Goal: Task Accomplishment & Management: Complete application form

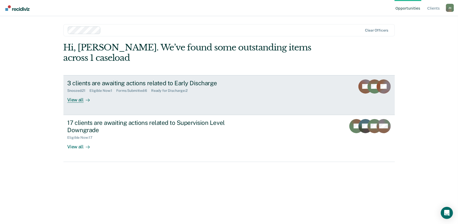
click at [75, 93] on div "View all" at bounding box center [81, 98] width 28 height 10
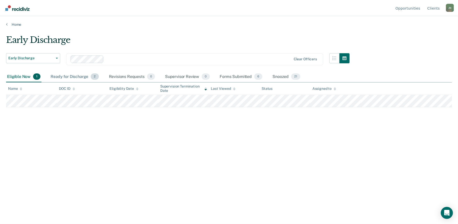
click at [69, 76] on div "Ready for Discharge 2" at bounding box center [75, 76] width 50 height 11
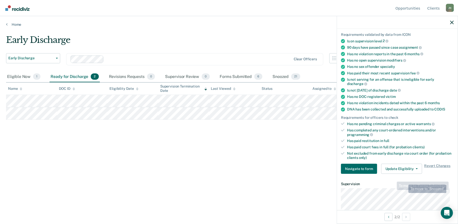
scroll to position [51, 0]
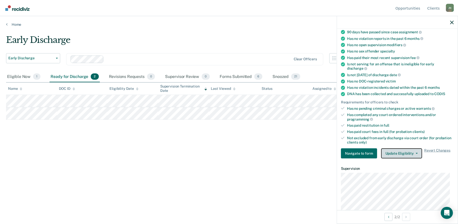
click at [415, 154] on button "Update Eligibility" at bounding box center [401, 154] width 41 height 10
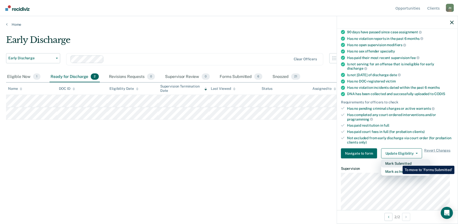
click at [399, 162] on button "Mark Submitted" at bounding box center [405, 164] width 49 height 8
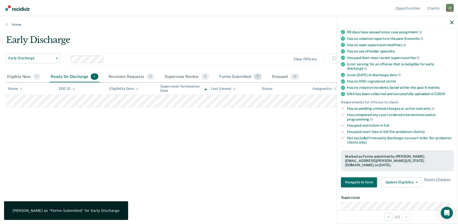
click at [231, 75] on div "Forms Submitted 7" at bounding box center [240, 76] width 44 height 11
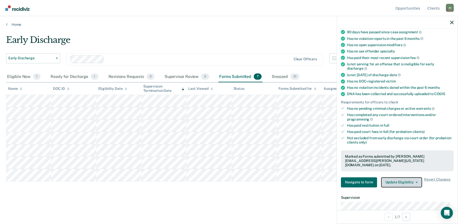
click at [414, 178] on button "Update Eligibility" at bounding box center [401, 183] width 41 height 10
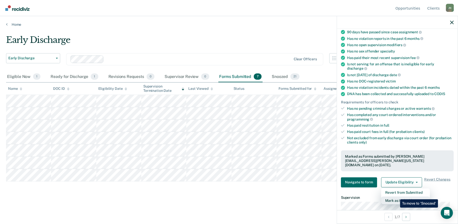
click at [396, 197] on button "Mark as Ineligible" at bounding box center [405, 201] width 49 height 8
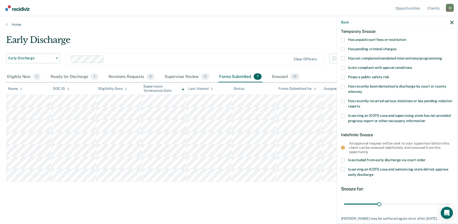
scroll to position [0, 0]
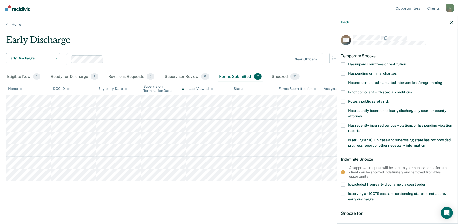
click at [340, 111] on div "DW Temporary Snooze Has unpaid court fees or restitution Has pending criminal c…" at bounding box center [397, 126] width 121 height 194
click at [343, 110] on span at bounding box center [343, 111] width 4 height 4
click at [362, 114] on input "Has recently been denied early discharge by court or county attorney" at bounding box center [362, 114] width 0 height 0
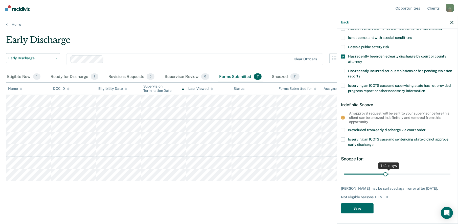
scroll to position [54, 0]
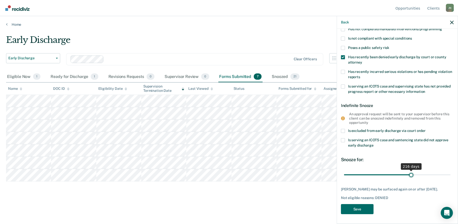
drag, startPoint x: 354, startPoint y: 170, endPoint x: 409, endPoint y: 172, distance: 54.1
type input "216"
click at [409, 172] on input "range" at bounding box center [397, 175] width 107 height 9
click at [364, 209] on button "Save" at bounding box center [357, 209] width 33 height 10
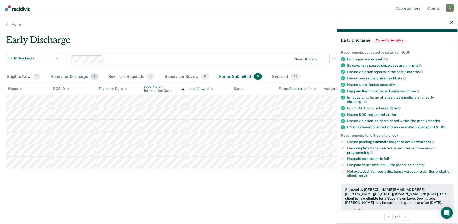
click at [68, 76] on div "Ready for Discharge 1" at bounding box center [75, 76] width 50 height 11
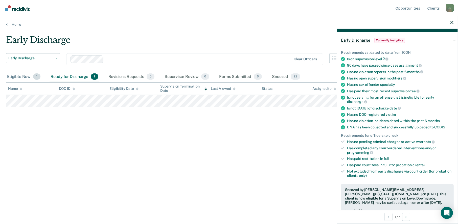
click at [26, 76] on div "Eligible Now 1" at bounding box center [23, 76] width 35 height 11
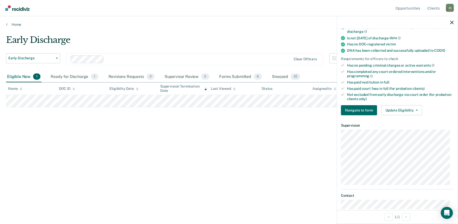
scroll to position [98, 0]
click at [400, 109] on button "Update Eligibility" at bounding box center [401, 110] width 41 height 10
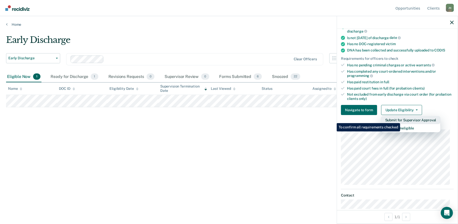
click at [401, 119] on button "Submit for Supervisor Approval" at bounding box center [410, 120] width 59 height 8
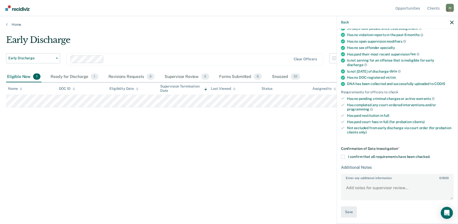
click at [342, 155] on span at bounding box center [343, 157] width 4 height 4
click at [430, 155] on input "I confirm that all requirements have been checked." at bounding box center [430, 155] width 0 height 0
click at [353, 210] on button "Save" at bounding box center [349, 212] width 16 height 11
